Goal: Information Seeking & Learning: Learn about a topic

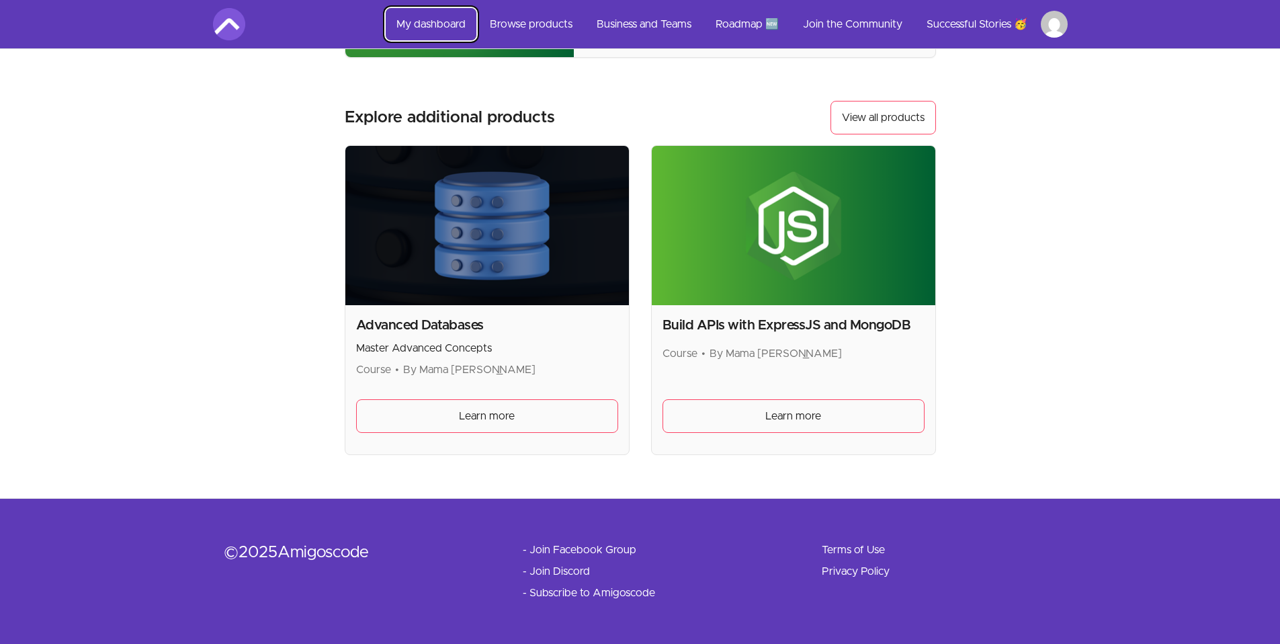
click at [437, 23] on link "My dashboard" at bounding box center [431, 24] width 91 height 32
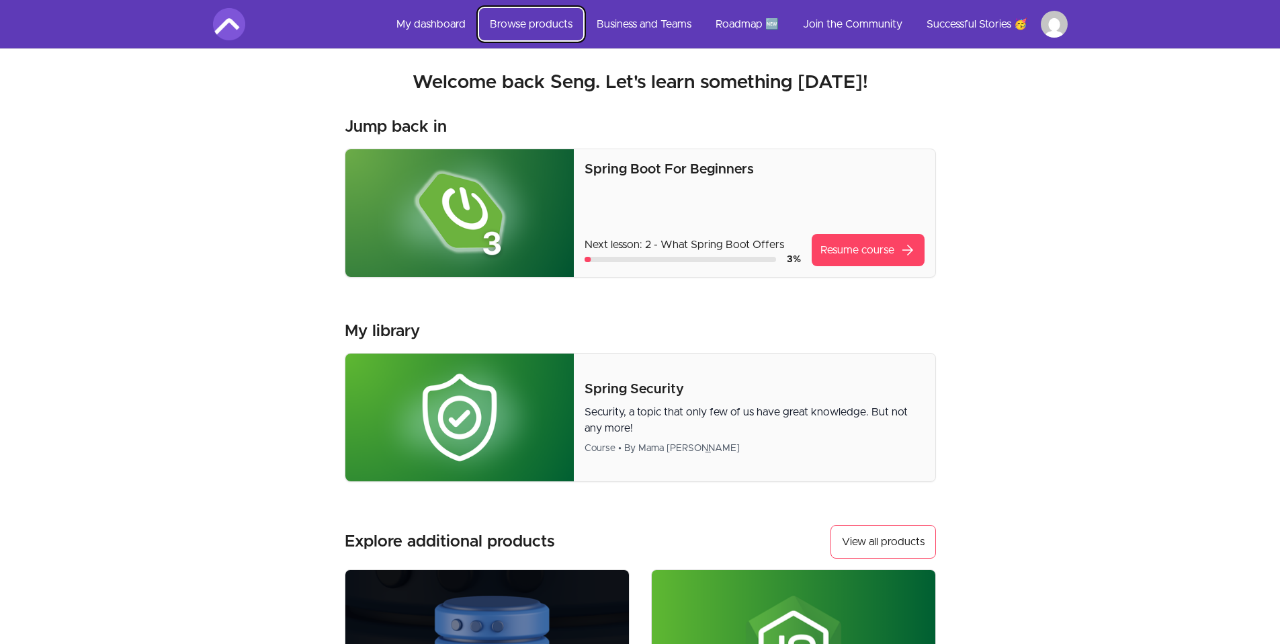
click at [535, 24] on link "Browse products" at bounding box center [531, 24] width 104 height 32
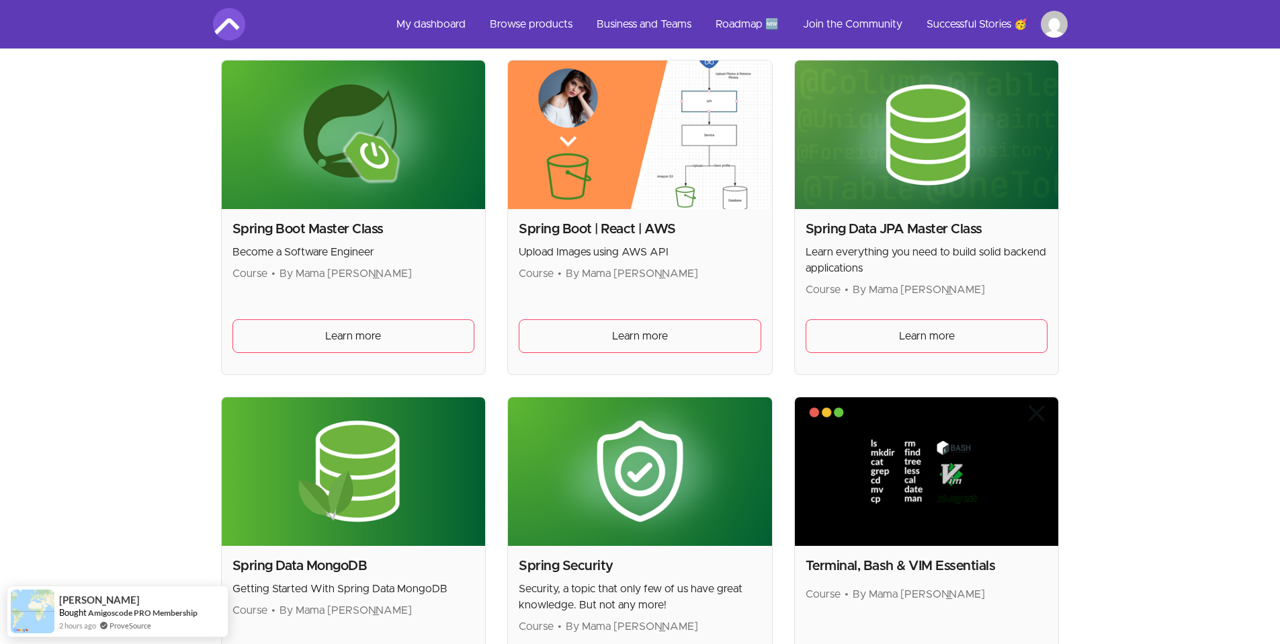
scroll to position [3319, 0]
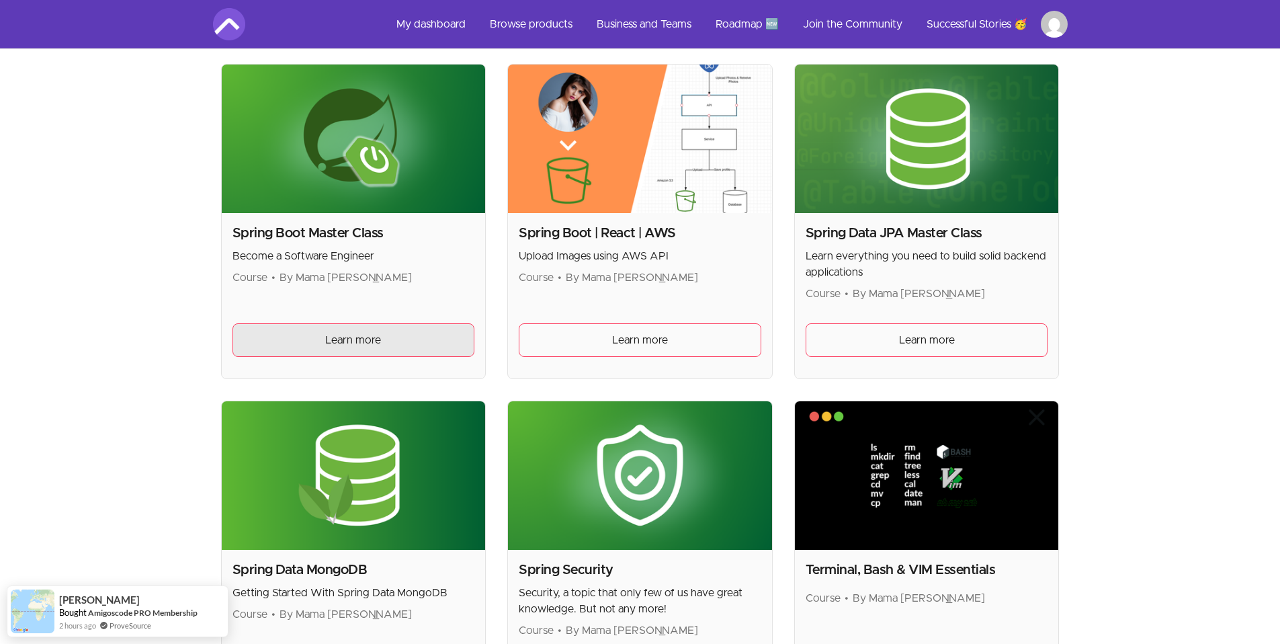
click at [350, 337] on span "Learn more" at bounding box center [353, 340] width 56 height 16
